Goal: Task Accomplishment & Management: Use online tool/utility

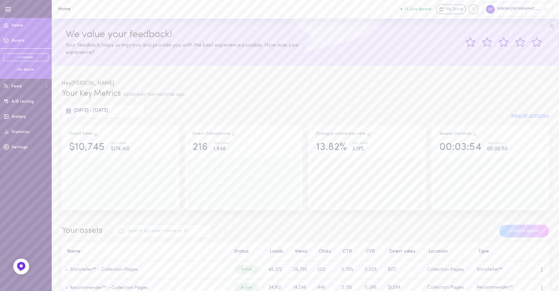
click at [28, 68] on div "My Assets" at bounding box center [25, 69] width 45 height 5
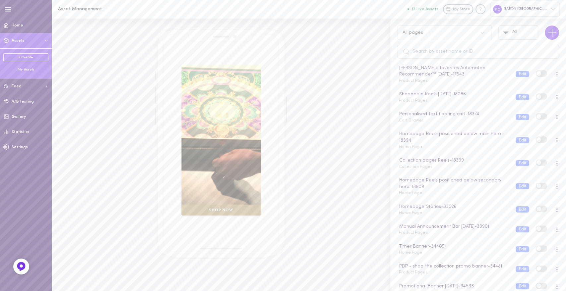
scroll to position [371, 0]
click at [452, 247] on div "Timer Banner - 34405 Home Page" at bounding box center [452, 248] width 117 height 13
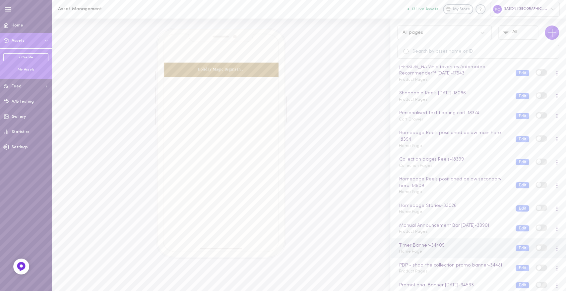
click at [440, 251] on div "Timer Banner - 34405 Home Page" at bounding box center [452, 248] width 117 height 13
click at [515, 246] on button "Edit" at bounding box center [522, 248] width 14 height 6
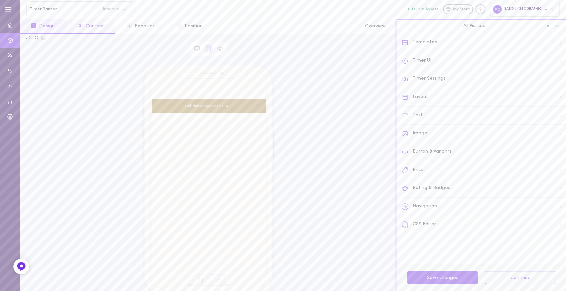
click at [91, 29] on button "2 Content" at bounding box center [90, 26] width 49 height 15
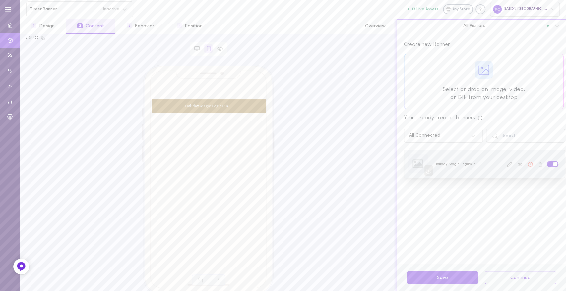
click at [506, 165] on icon at bounding box center [508, 164] width 5 height 5
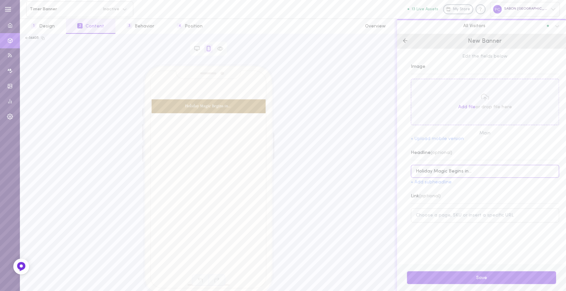
click at [451, 171] on input "Holiday Magic Begins in…" at bounding box center [485, 171] width 148 height 13
type input "-20% off everything"
click at [437, 215] on input at bounding box center [485, 215] width 148 height 14
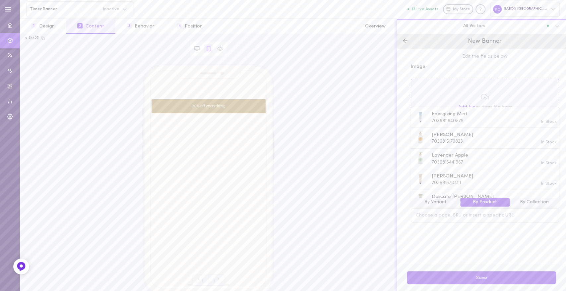
click at [525, 205] on button "By Collection" at bounding box center [533, 202] width 49 height 9
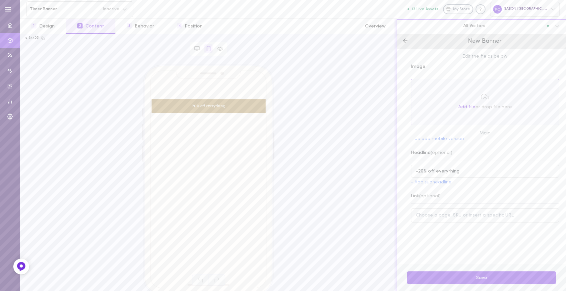
click at [476, 246] on div "Edit the fields below Image Add file or drop file here Main + Upload mobile ver…" at bounding box center [481, 157] width 169 height 216
click at [433, 217] on input at bounding box center [485, 215] width 148 height 14
paste input "[URL][DOMAIN_NAME]"
type input "[URL][DOMAIN_NAME]"
click at [443, 245] on div "Edit the fields below Image Add file or drop file here Main + Upload mobile ver…" at bounding box center [481, 157] width 169 height 216
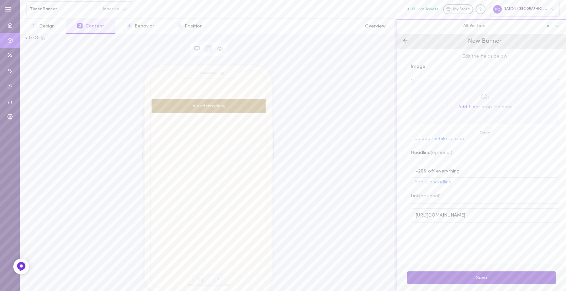
click at [453, 276] on button "Save" at bounding box center [481, 277] width 149 height 13
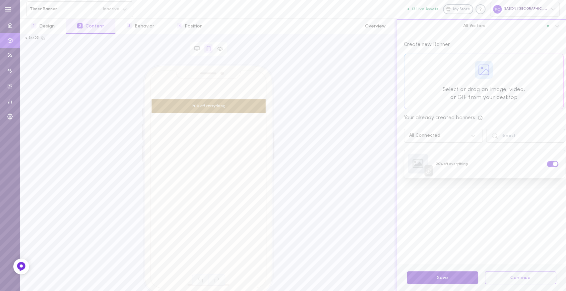
click at [450, 273] on button "Save" at bounding box center [442, 277] width 71 height 13
click at [45, 26] on button "1 Design" at bounding box center [43, 26] width 46 height 15
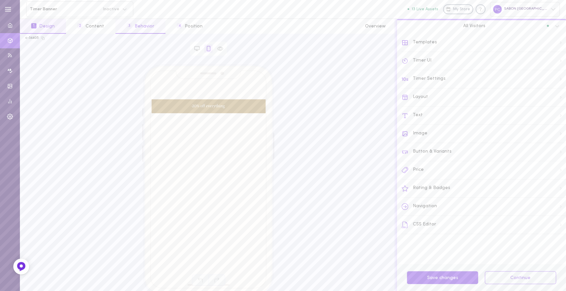
click at [135, 27] on button "3 Behavior" at bounding box center [140, 26] width 50 height 15
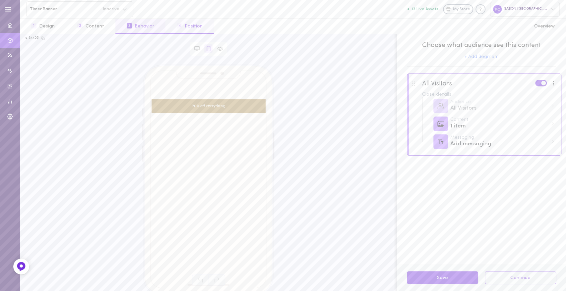
click at [188, 24] on button "4 Position" at bounding box center [189, 26] width 48 height 15
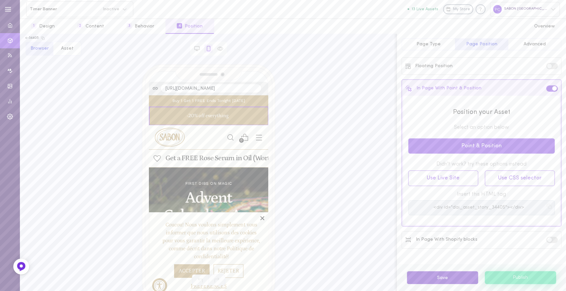
click at [424, 280] on button "Save" at bounding box center [442, 277] width 71 height 13
click at [42, 24] on button "1 Design" at bounding box center [43, 26] width 46 height 15
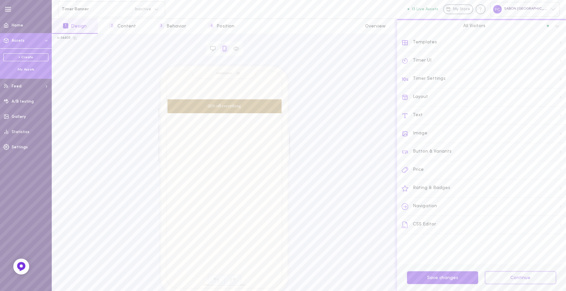
click at [19, 71] on div "My Assets" at bounding box center [25, 69] width 45 height 5
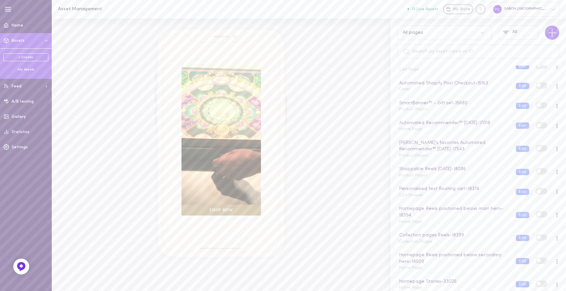
scroll to position [384, 0]
click at [536, 234] on label at bounding box center [541, 234] width 12 height 6
click at [0, 0] on input "checkbox" at bounding box center [0, 0] width 0 height 0
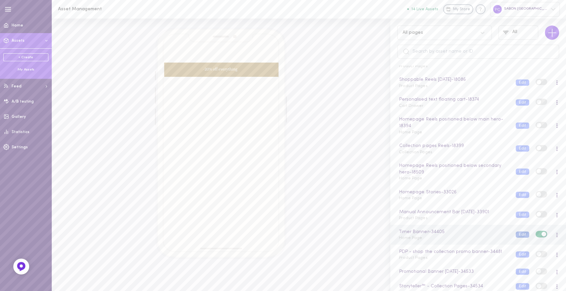
click at [515, 233] on button "Edit" at bounding box center [522, 235] width 14 height 6
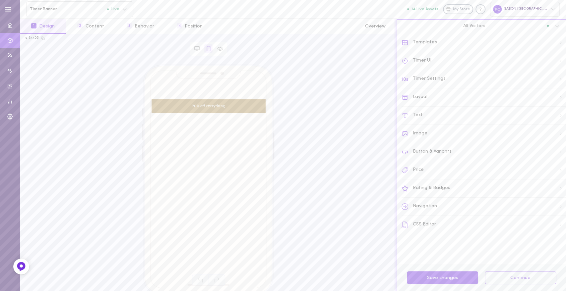
click at [431, 59] on div "Timer UI" at bounding box center [483, 61] width 164 height 18
click at [91, 25] on button "2 Content" at bounding box center [90, 26] width 49 height 15
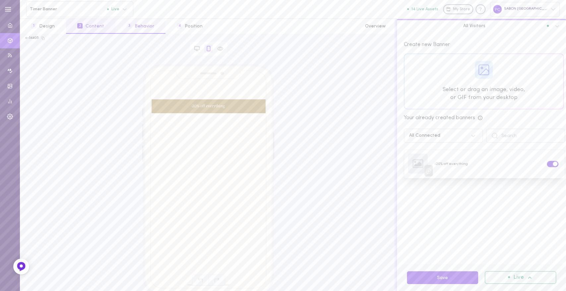
click at [135, 28] on button "3 Behavior" at bounding box center [140, 26] width 50 height 15
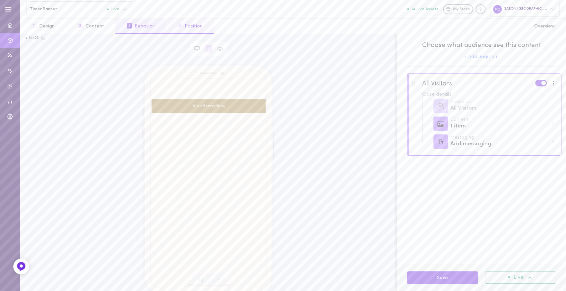
click at [204, 26] on button "4 Position" at bounding box center [189, 26] width 48 height 15
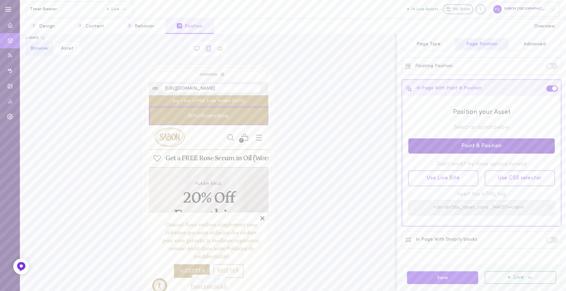
click at [471, 150] on button "Point & Position" at bounding box center [481, 146] width 146 height 16
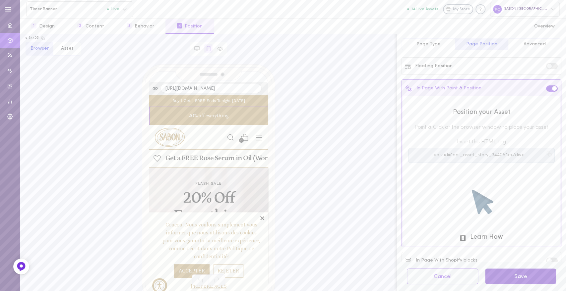
click at [509, 278] on button "Save" at bounding box center [520, 277] width 71 height 16
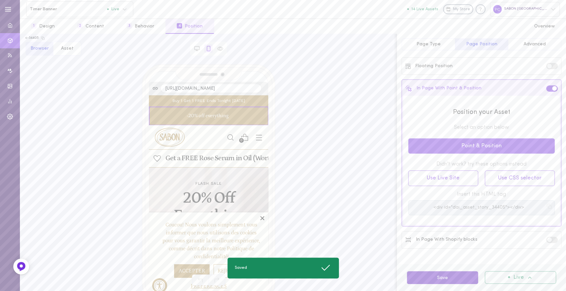
click at [455, 282] on button "Save" at bounding box center [442, 277] width 71 height 13
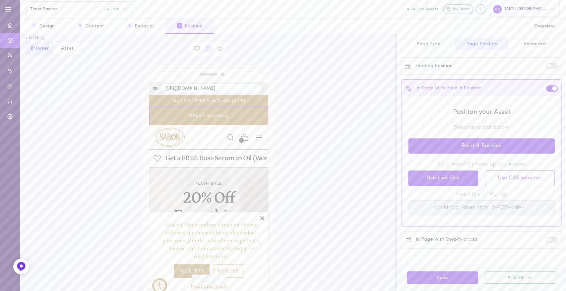
click at [459, 175] on button "Use Live Site" at bounding box center [443, 179] width 70 height 16
click at [522, 42] on button "Advanced" at bounding box center [534, 44] width 53 height 12
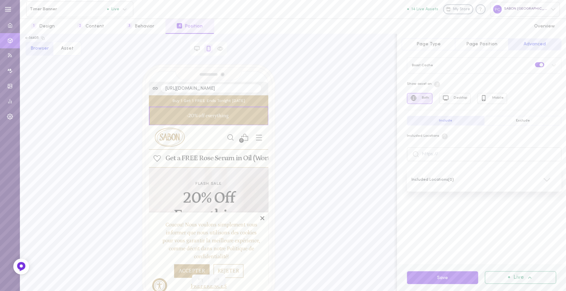
click at [426, 43] on span "Page Type" at bounding box center [428, 44] width 24 height 5
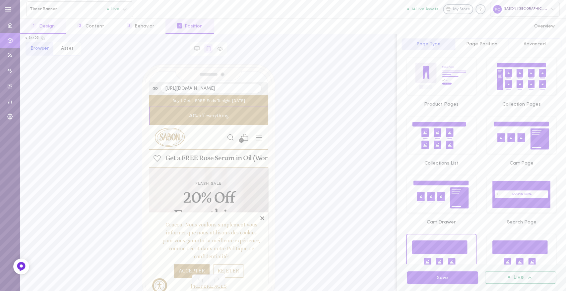
click at [54, 27] on button "1 Design" at bounding box center [43, 26] width 46 height 15
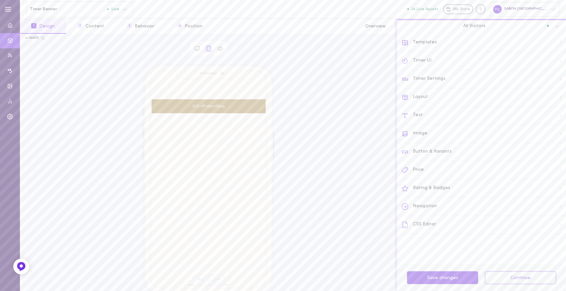
click at [441, 58] on div "Timer UI" at bounding box center [483, 61] width 164 height 18
click at [468, 86] on div "Timer" at bounding box center [484, 89] width 164 height 15
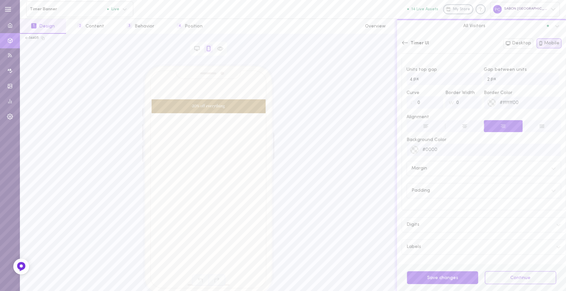
scroll to position [65, 0]
click at [490, 225] on div "Digits" at bounding box center [484, 224] width 164 height 15
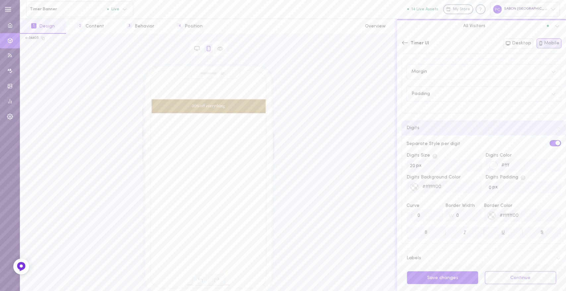
scroll to position [173, 0]
click at [512, 246] on div "Labels" at bounding box center [484, 247] width 164 height 15
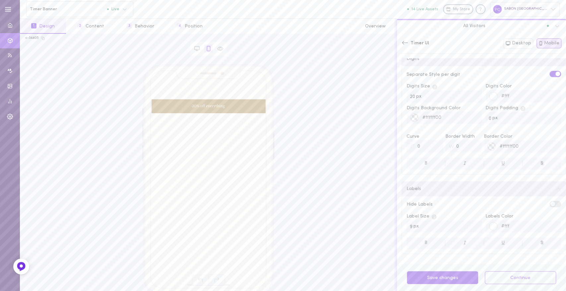
scroll to position [0, 0]
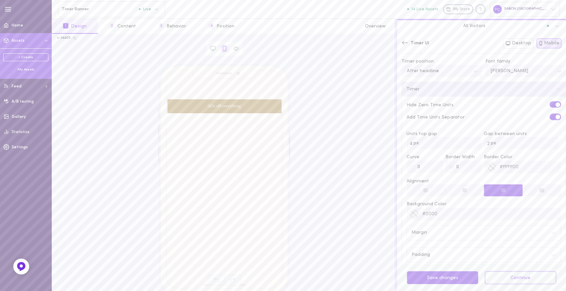
click at [7, 42] on icon at bounding box center [6, 40] width 4 height 5
click at [26, 71] on div "My Assets" at bounding box center [25, 69] width 45 height 5
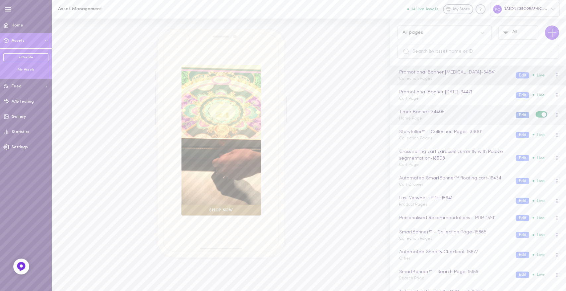
click at [515, 113] on button "Edit" at bounding box center [522, 115] width 14 height 6
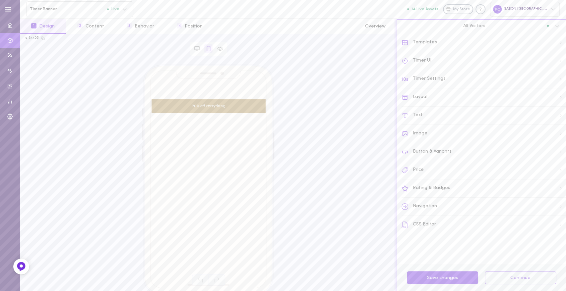
click at [428, 79] on div "Timer Settings" at bounding box center [483, 79] width 164 height 18
click at [408, 85] on input "[DATE] 09:00" at bounding box center [434, 83] width 67 height 13
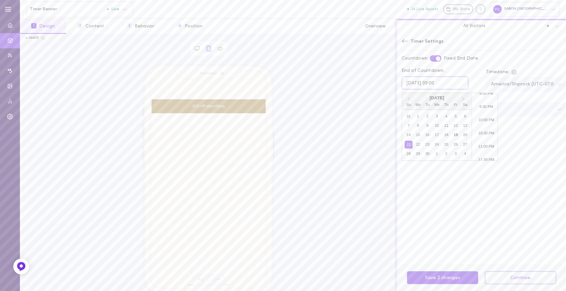
scroll to position [565, 0]
click at [483, 156] on li "11:30 PM" at bounding box center [485, 157] width 28 height 13
type input "[DATE] 23:30"
click at [439, 277] on button "Save 3 changes" at bounding box center [442, 277] width 71 height 13
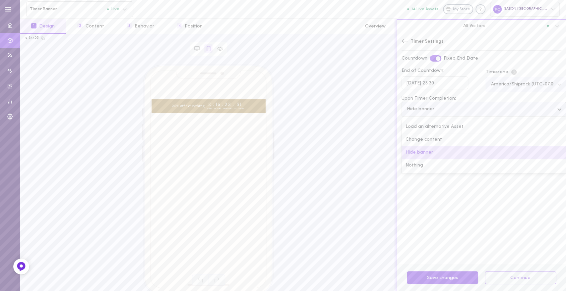
click at [450, 104] on div "Hide banner" at bounding box center [483, 109] width 164 height 15
click at [373, 109] on input "Upon Timer Completion: option Hide banner selected, 3 of 4. 4 results available…" at bounding box center [373, 109] width 0 height 0
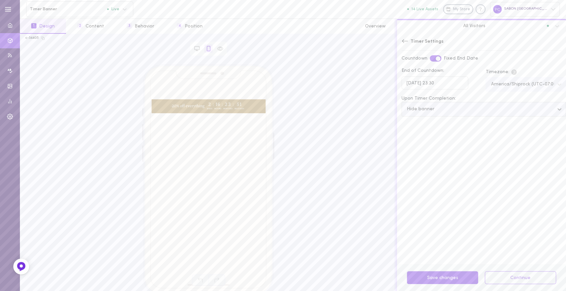
click at [447, 108] on div "Hide banner" at bounding box center [478, 109] width 150 height 6
click at [373, 109] on input "Upon Timer Completion: Select is focused , press Down to open the menu, Hide ba…" at bounding box center [373, 109] width 0 height 0
click at [422, 276] on button "Save changes" at bounding box center [442, 277] width 71 height 13
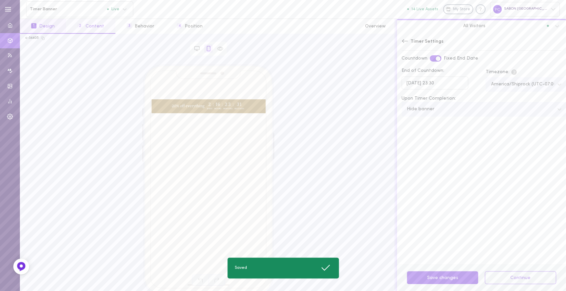
click at [94, 28] on button "2 Content" at bounding box center [90, 26] width 49 height 15
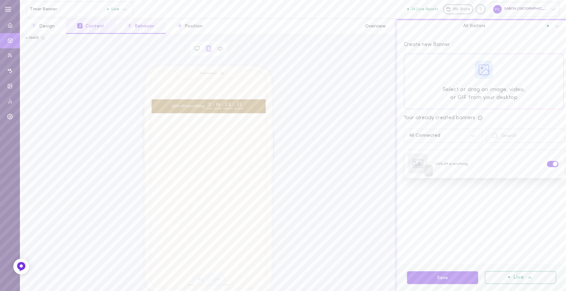
click at [138, 28] on button "3 Behavior" at bounding box center [140, 26] width 50 height 15
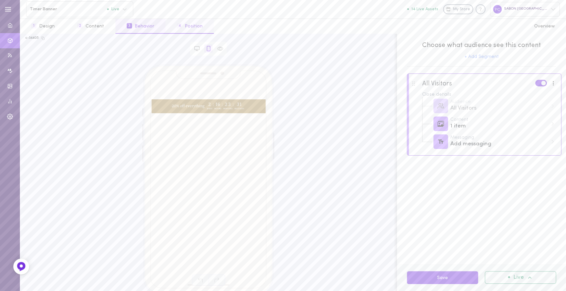
click at [181, 26] on button "4 Position" at bounding box center [189, 26] width 48 height 15
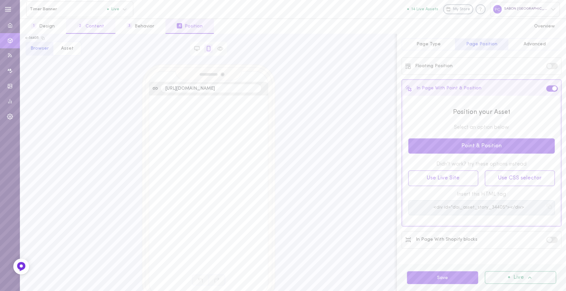
click at [93, 27] on button "2 Content" at bounding box center [90, 26] width 49 height 15
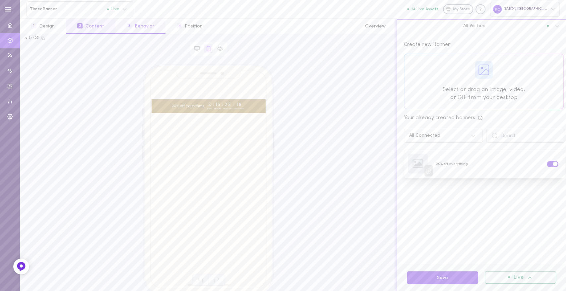
click at [143, 28] on button "3 Behavior" at bounding box center [140, 26] width 50 height 15
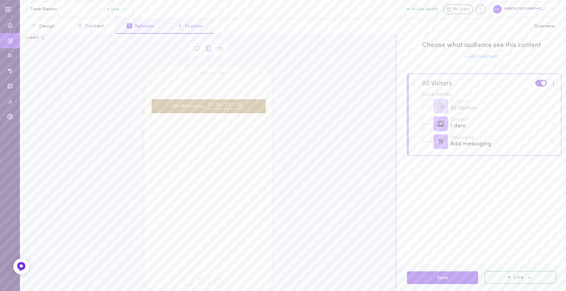
click at [190, 26] on button "4 Position" at bounding box center [189, 26] width 48 height 15
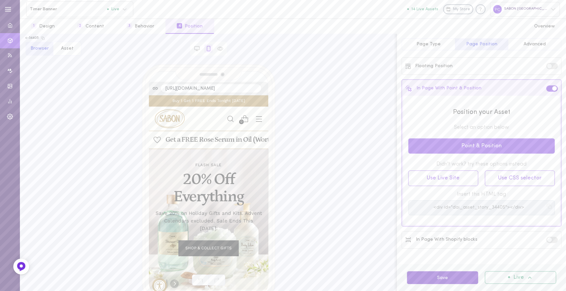
scroll to position [0, 0]
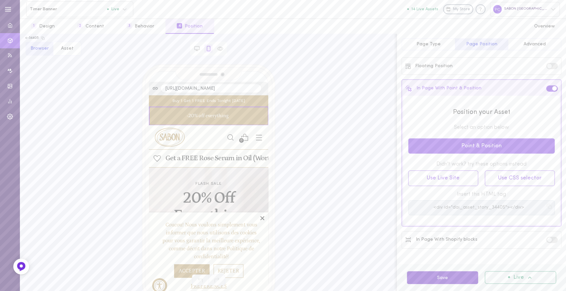
click at [434, 280] on button "Save" at bounding box center [442, 277] width 71 height 13
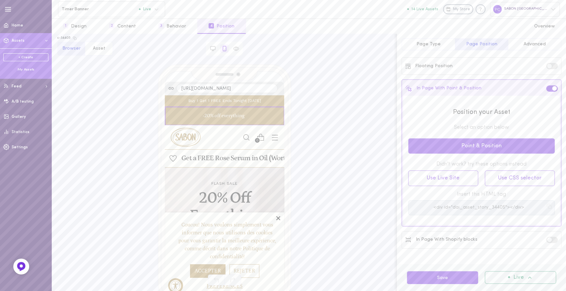
click at [22, 71] on div "My Assets" at bounding box center [25, 69] width 45 height 5
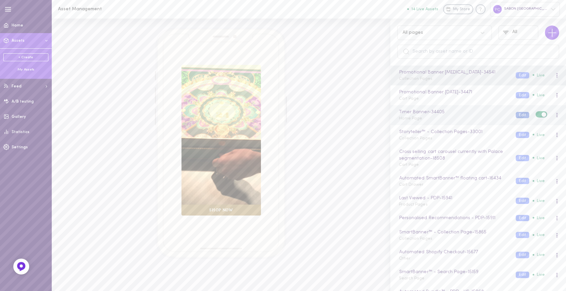
click at [515, 115] on button "Edit" at bounding box center [522, 115] width 14 height 6
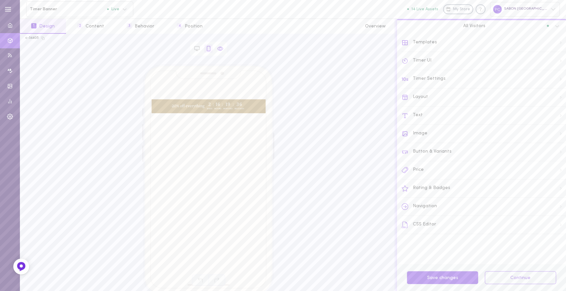
click at [217, 48] on icon at bounding box center [220, 49] width 6 height 4
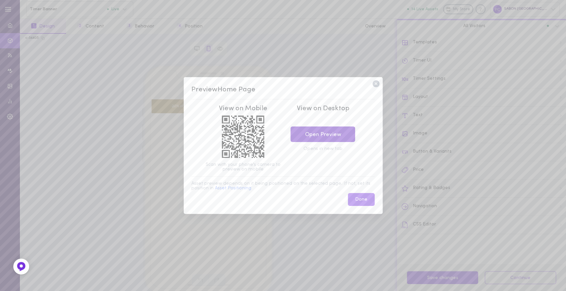
click at [326, 135] on link "Open Preview" at bounding box center [322, 135] width 65 height 16
click at [375, 87] on icon at bounding box center [375, 84] width 7 height 7
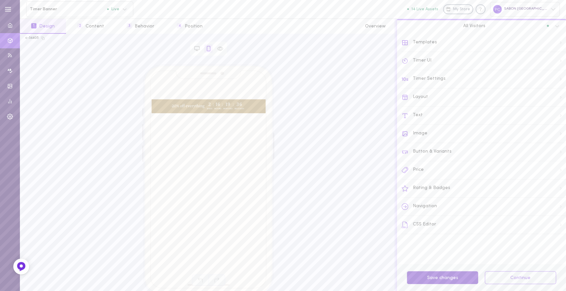
click at [441, 278] on button "Save changes" at bounding box center [442, 277] width 71 height 13
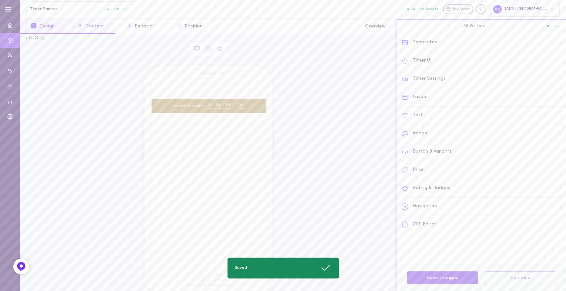
click at [93, 23] on button "2 Content" at bounding box center [90, 26] width 49 height 15
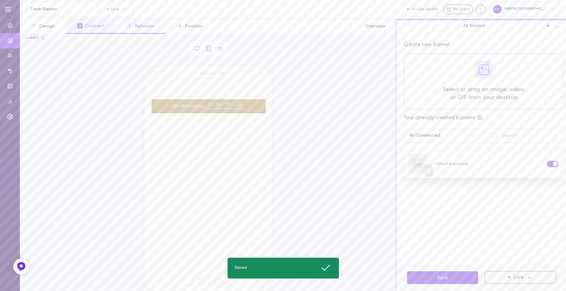
click at [139, 26] on button "3 Behavior" at bounding box center [140, 26] width 50 height 15
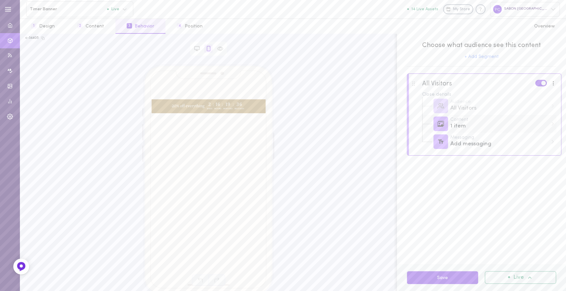
click at [460, 128] on div "1 item" at bounding box center [498, 126] width 97 height 8
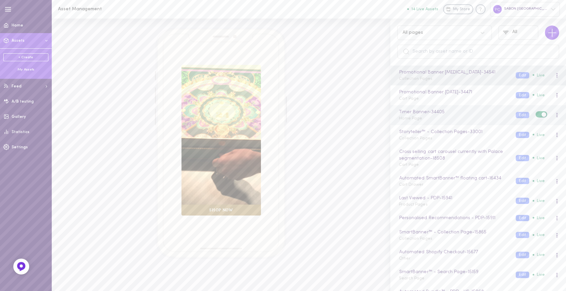
click at [412, 122] on div "Timer Banner - 34405 Home Page Edit Live" at bounding box center [478, 115] width 176 height 20
